Goal: Task Accomplishment & Management: Use online tool/utility

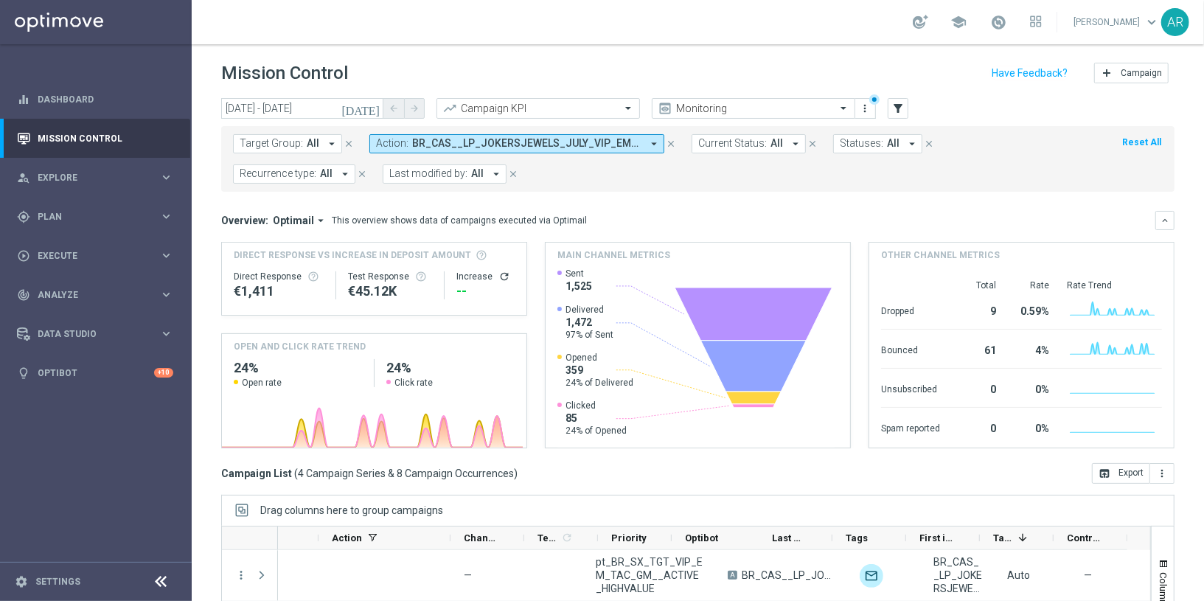
scroll to position [0, 396]
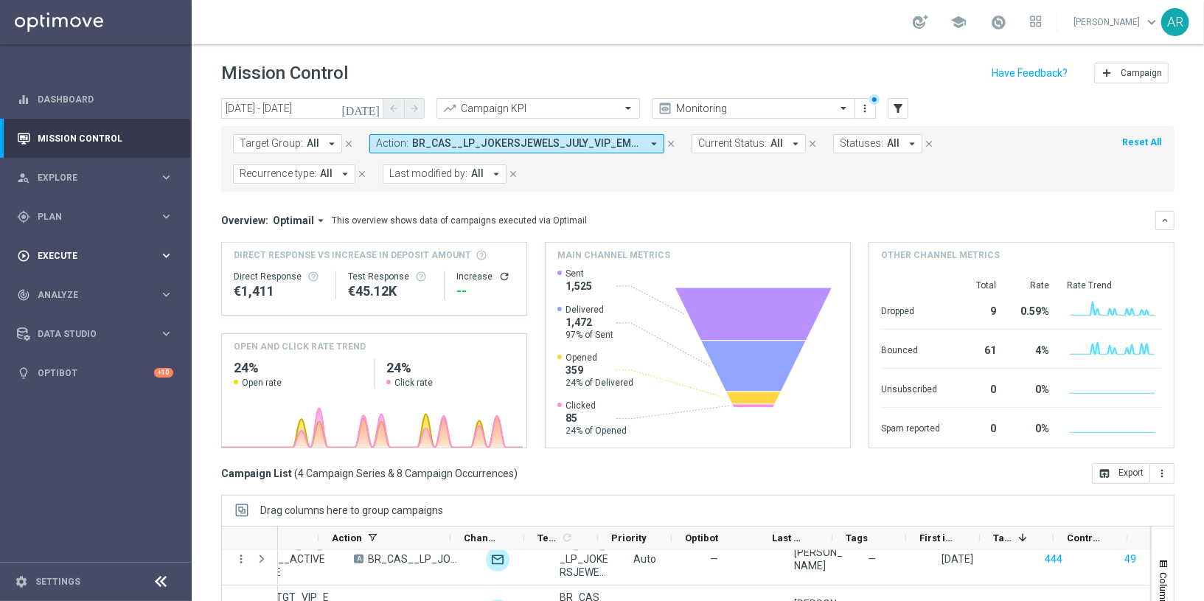
click at [68, 250] on div "play_circle_outline Execute" at bounding box center [88, 255] width 142 height 13
click at [76, 281] on link "Campaign Builder" at bounding box center [95, 286] width 115 height 12
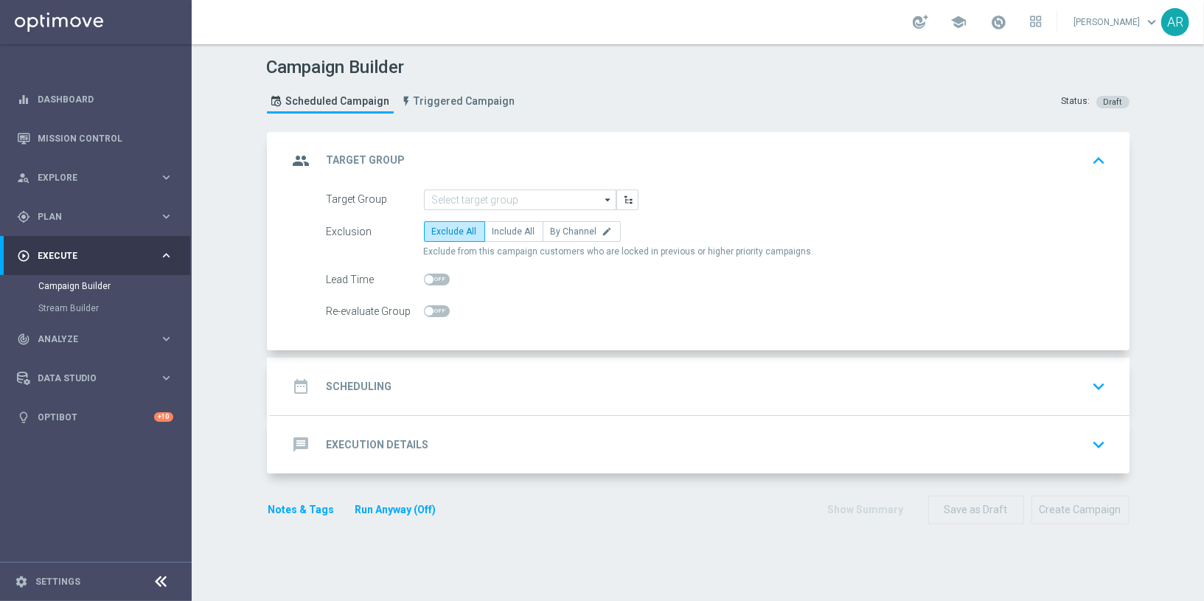
click at [227, 311] on div "Campaign Builder Scheduled Campaign Triggered Campaign Status: Draft group Targ…" at bounding box center [698, 322] width 1012 height 556
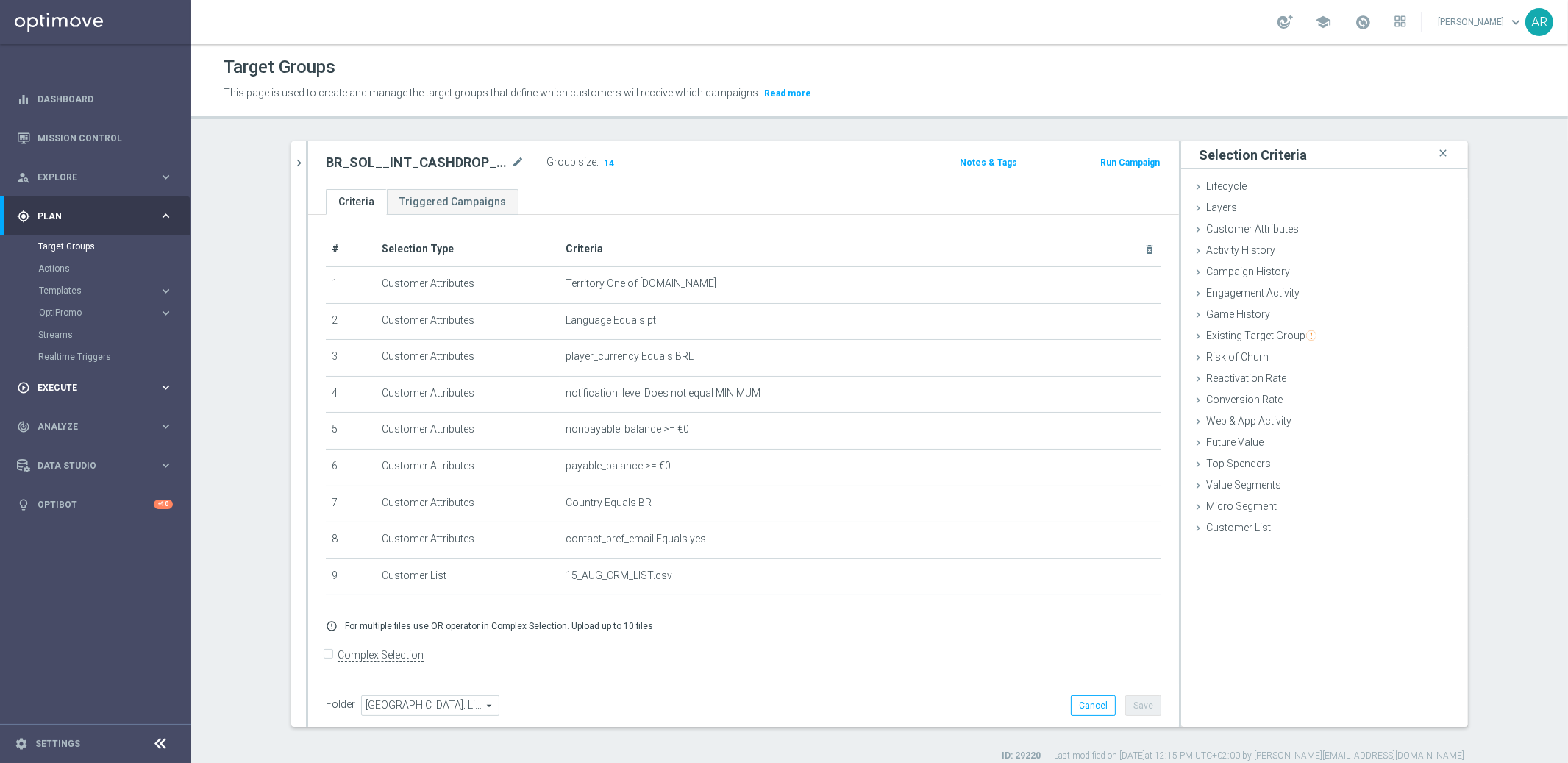
click at [85, 388] on span "Execute" at bounding box center [99, 387] width 122 height 9
click at [93, 281] on link "Campaign Builder" at bounding box center [95, 286] width 115 height 12
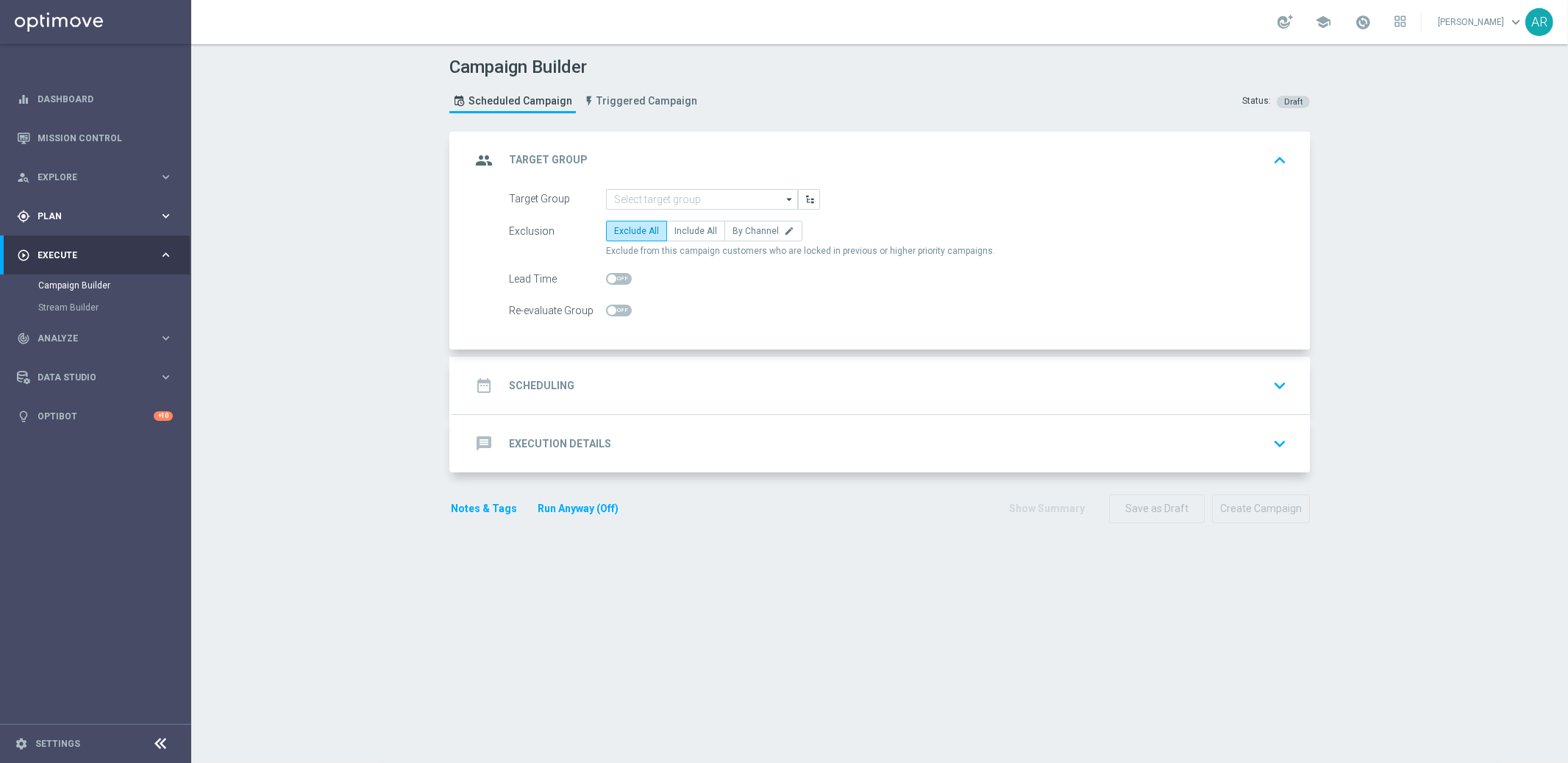
click at [72, 207] on div "gps_fixed Plan keyboard_arrow_right" at bounding box center [95, 216] width 190 height 39
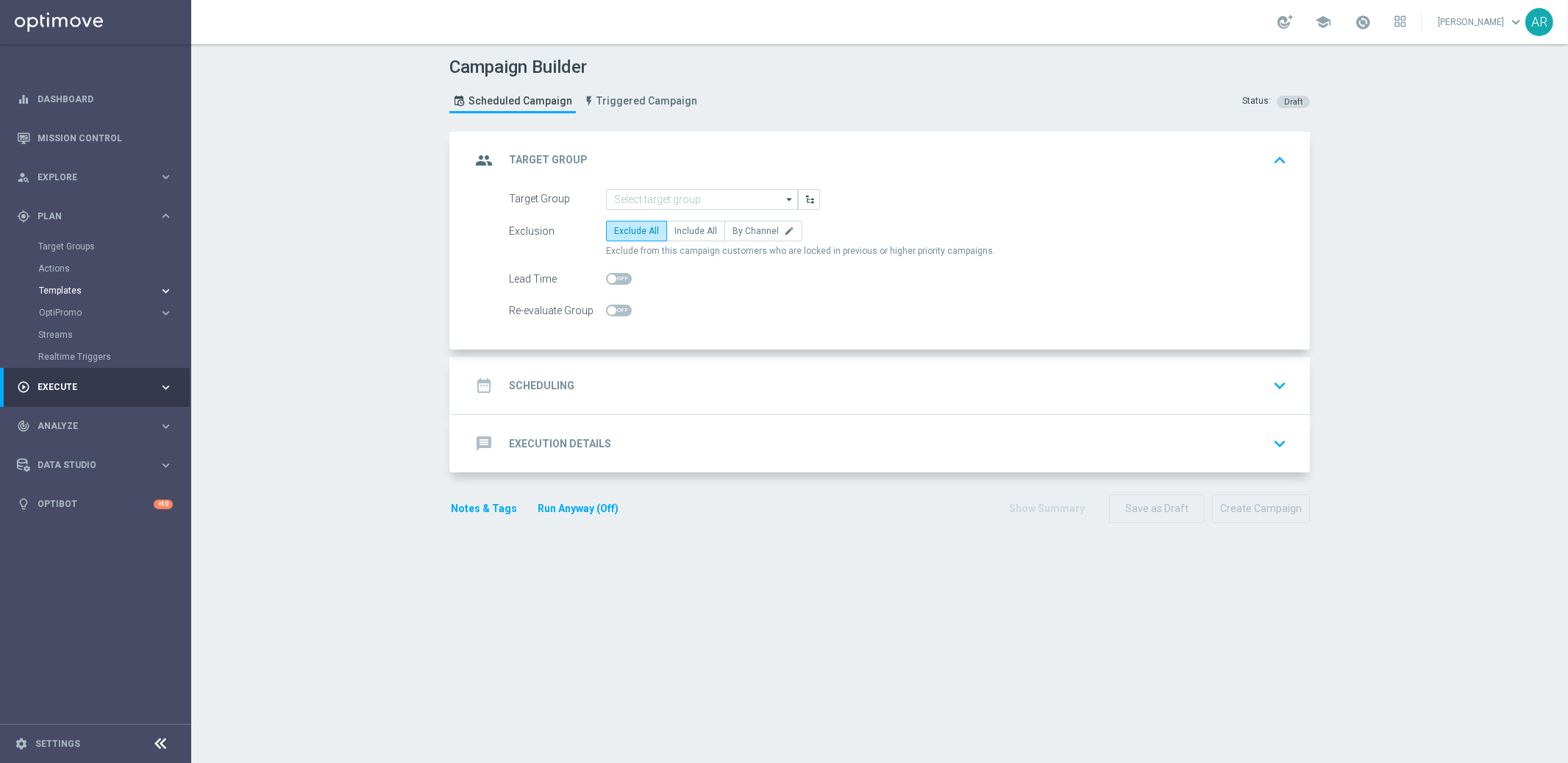
click at [85, 290] on span "Templates" at bounding box center [91, 291] width 105 height 9
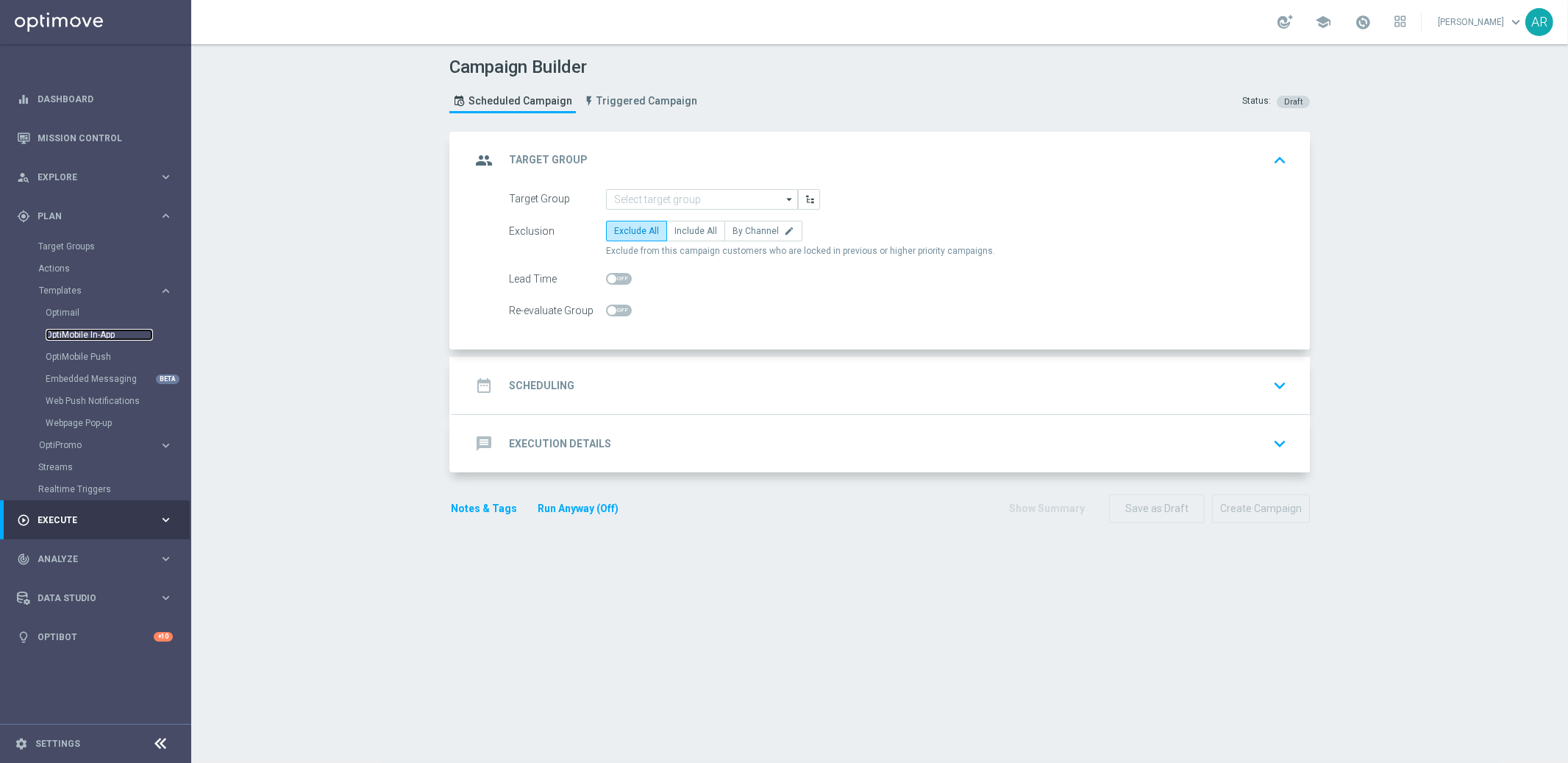
click at [85, 334] on link "OptiMobile In-App" at bounding box center [100, 335] width 108 height 12
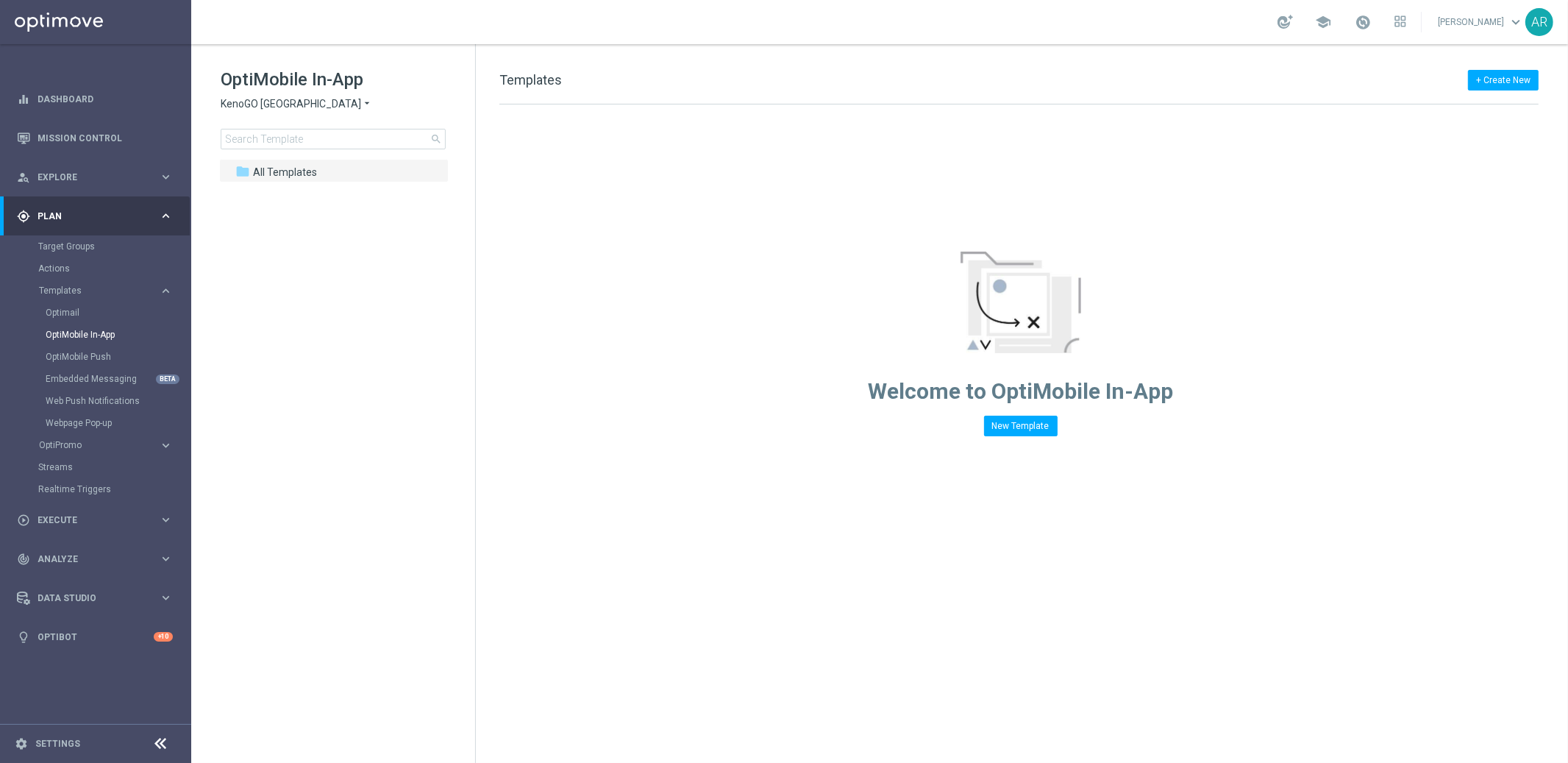
click at [293, 102] on span "KenoGO [GEOGRAPHIC_DATA]" at bounding box center [290, 104] width 141 height 14
click at [0, 0] on span "Brazil regulated" at bounding box center [0, 0] width 0 height 0
click at [338, 287] on tree-viewport "folder All Templates more_vert" at bounding box center [346, 459] width 255 height 601
click at [306, 172] on span "All Templates" at bounding box center [285, 172] width 64 height 13
click at [288, 106] on span "Brazil regulated" at bounding box center [258, 104] width 74 height 14
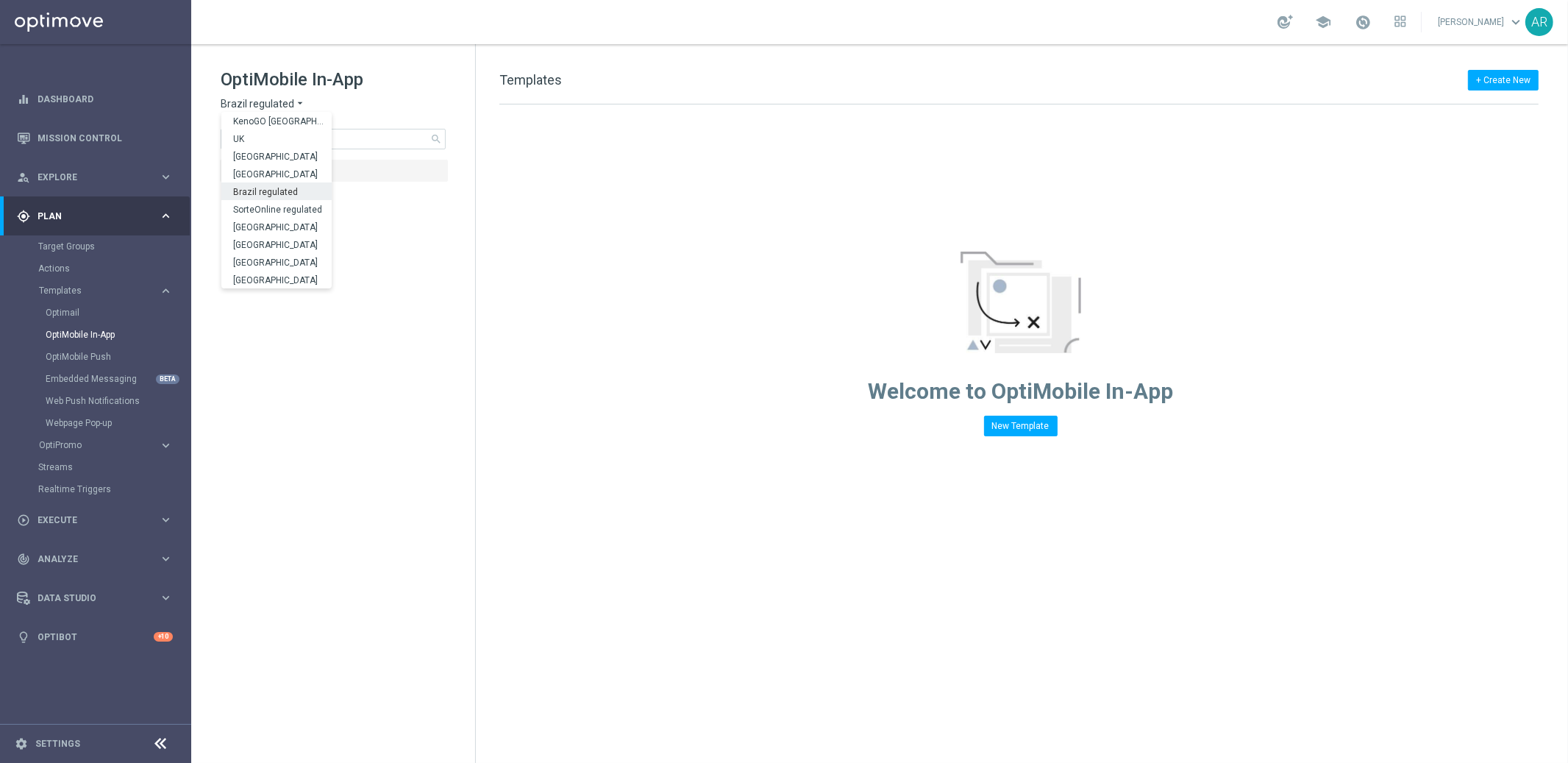
click at [0, 0] on span "Brazil regulated" at bounding box center [0, 0] width 0 height 0
click at [91, 360] on link "OptiMobile Push" at bounding box center [100, 358] width 108 height 12
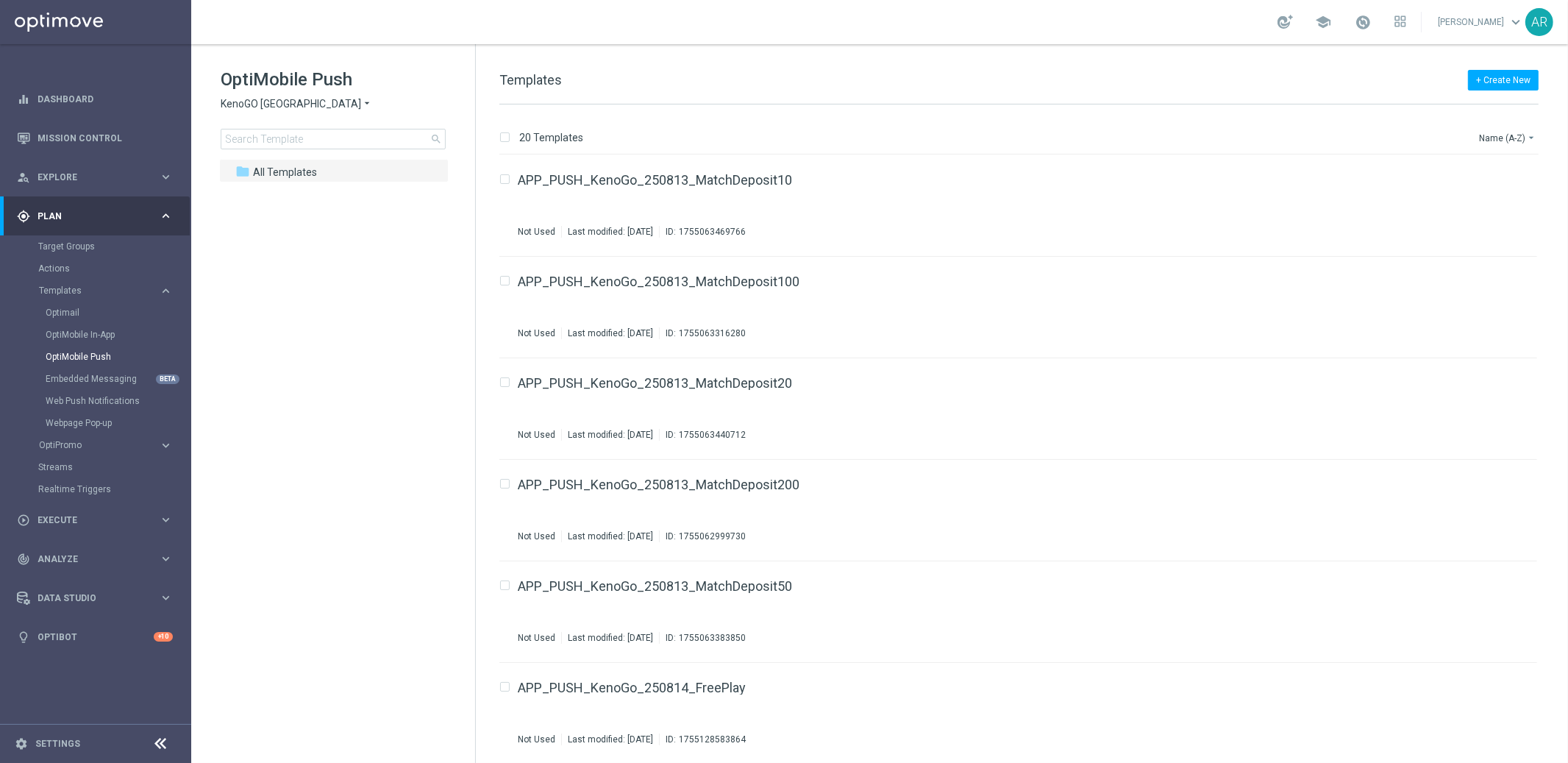
click at [299, 105] on span "KenoGO [GEOGRAPHIC_DATA]" at bounding box center [290, 104] width 141 height 14
click at [0, 0] on span "Brazil regulated" at bounding box center [0, 0] width 0 height 0
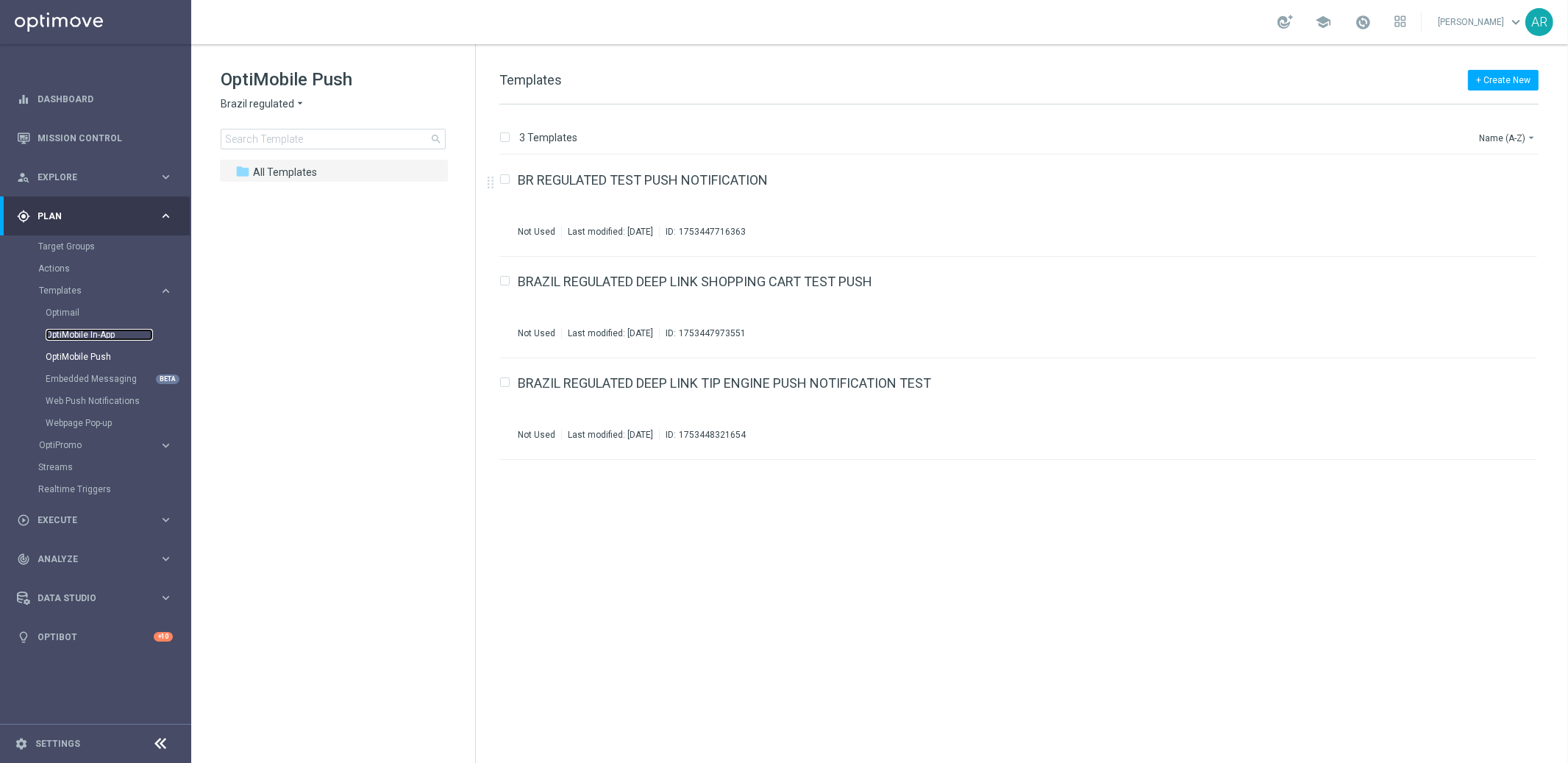
click at [92, 332] on link "OptiMobile In-App" at bounding box center [100, 335] width 108 height 12
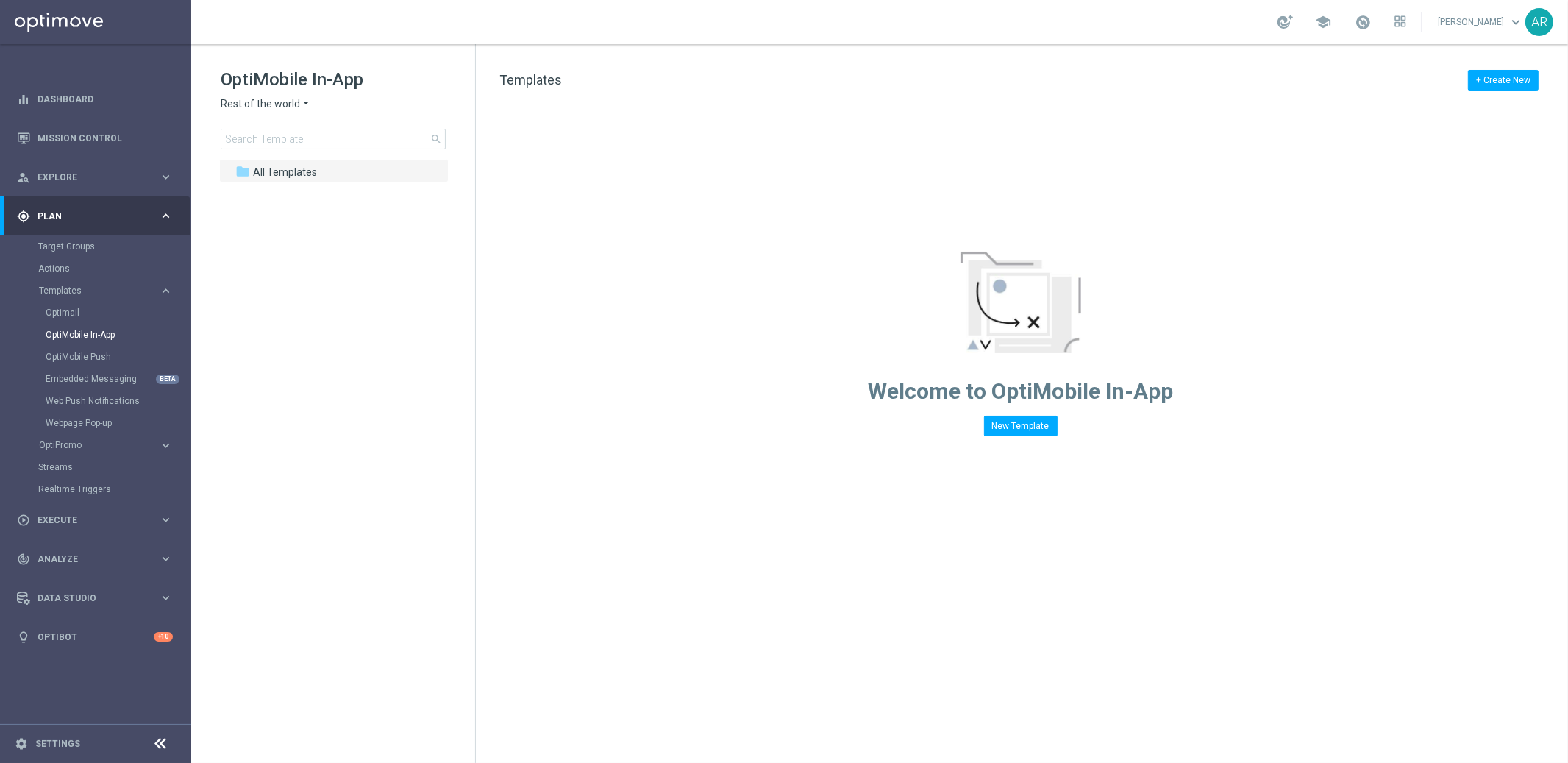
click at [290, 107] on span "Rest of the world" at bounding box center [261, 104] width 80 height 14
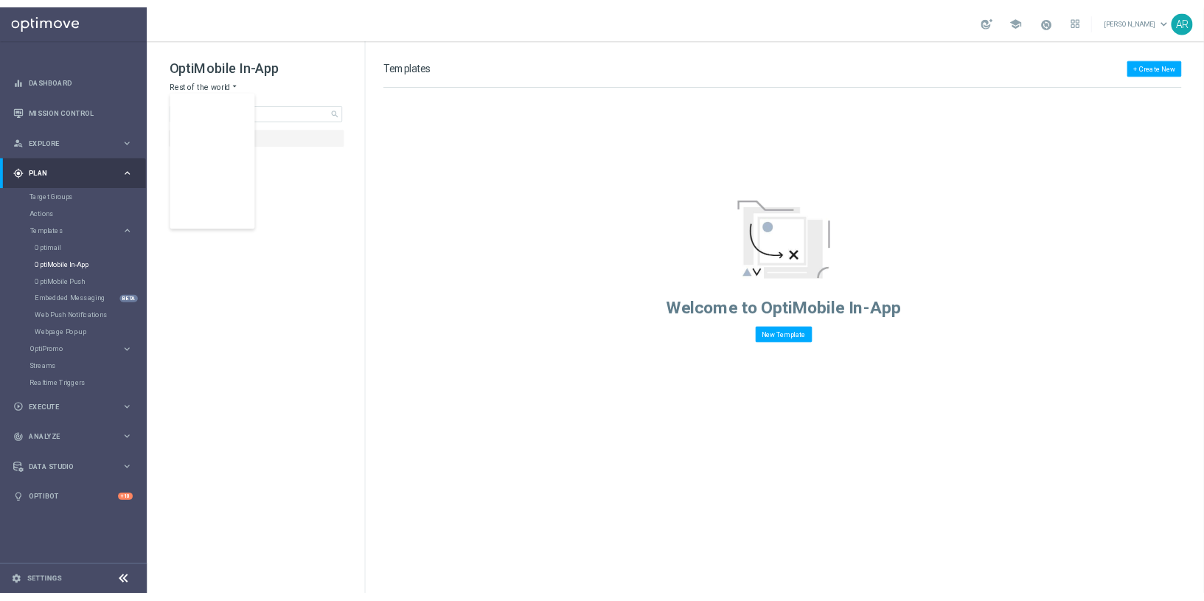
scroll to position [460, 0]
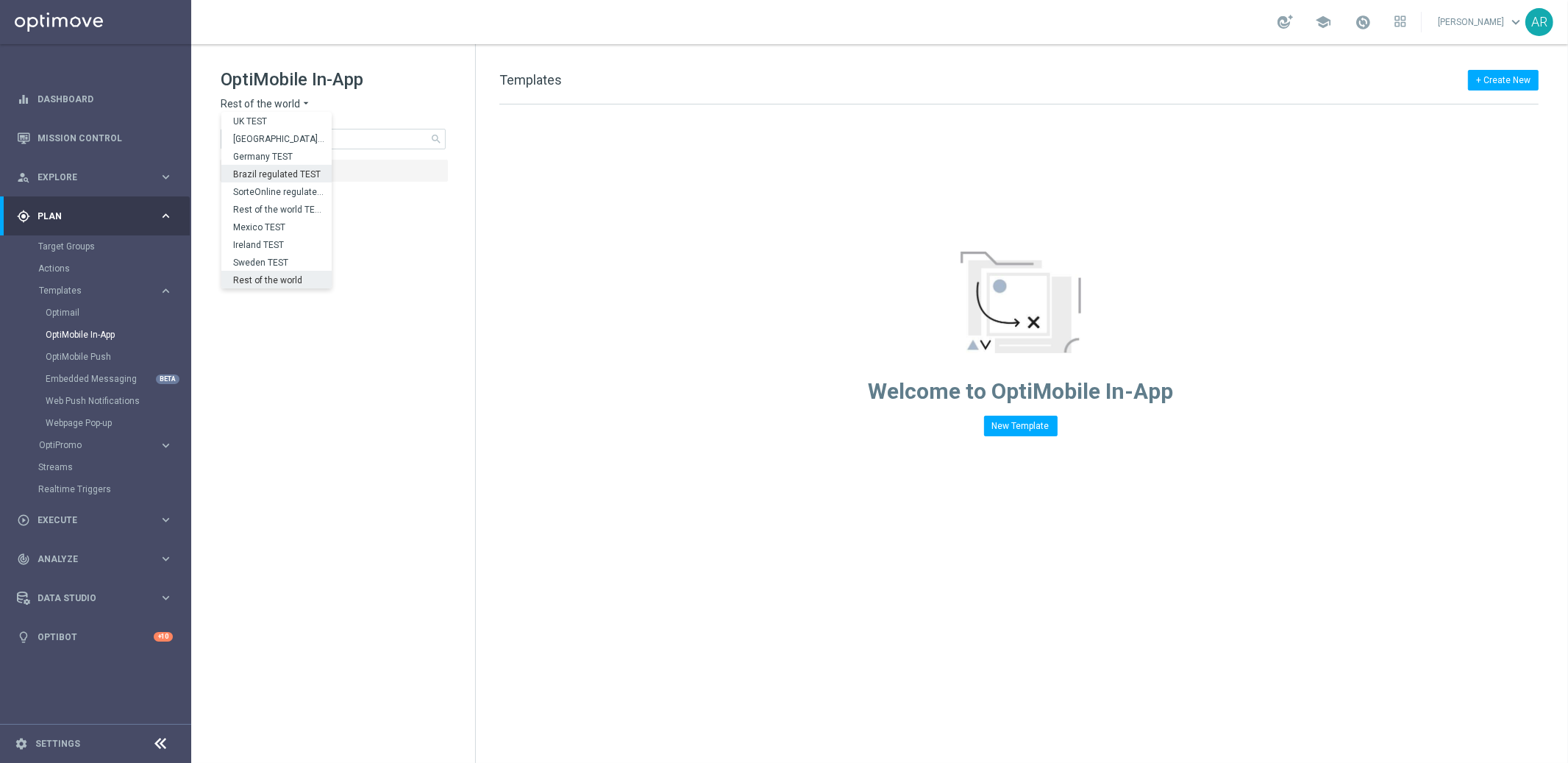
click at [0, 0] on span "Brazil regulated TEST" at bounding box center [0, 0] width 0 height 0
click at [75, 337] on link "OptiMobile In-App" at bounding box center [100, 335] width 108 height 12
